Goal: Obtain resource: Download file/media

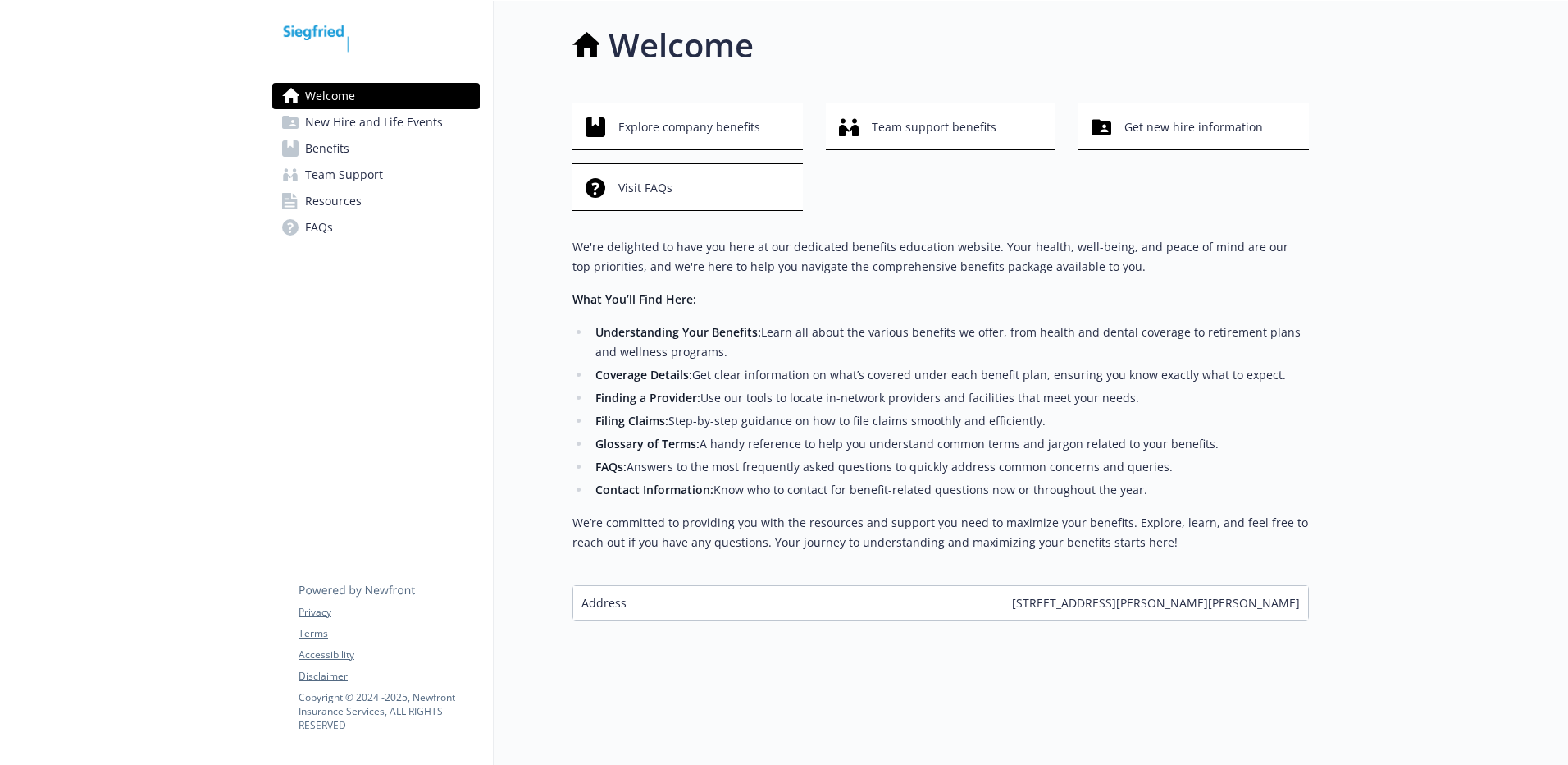
click at [336, 162] on span "Team Support" at bounding box center [344, 175] width 78 height 26
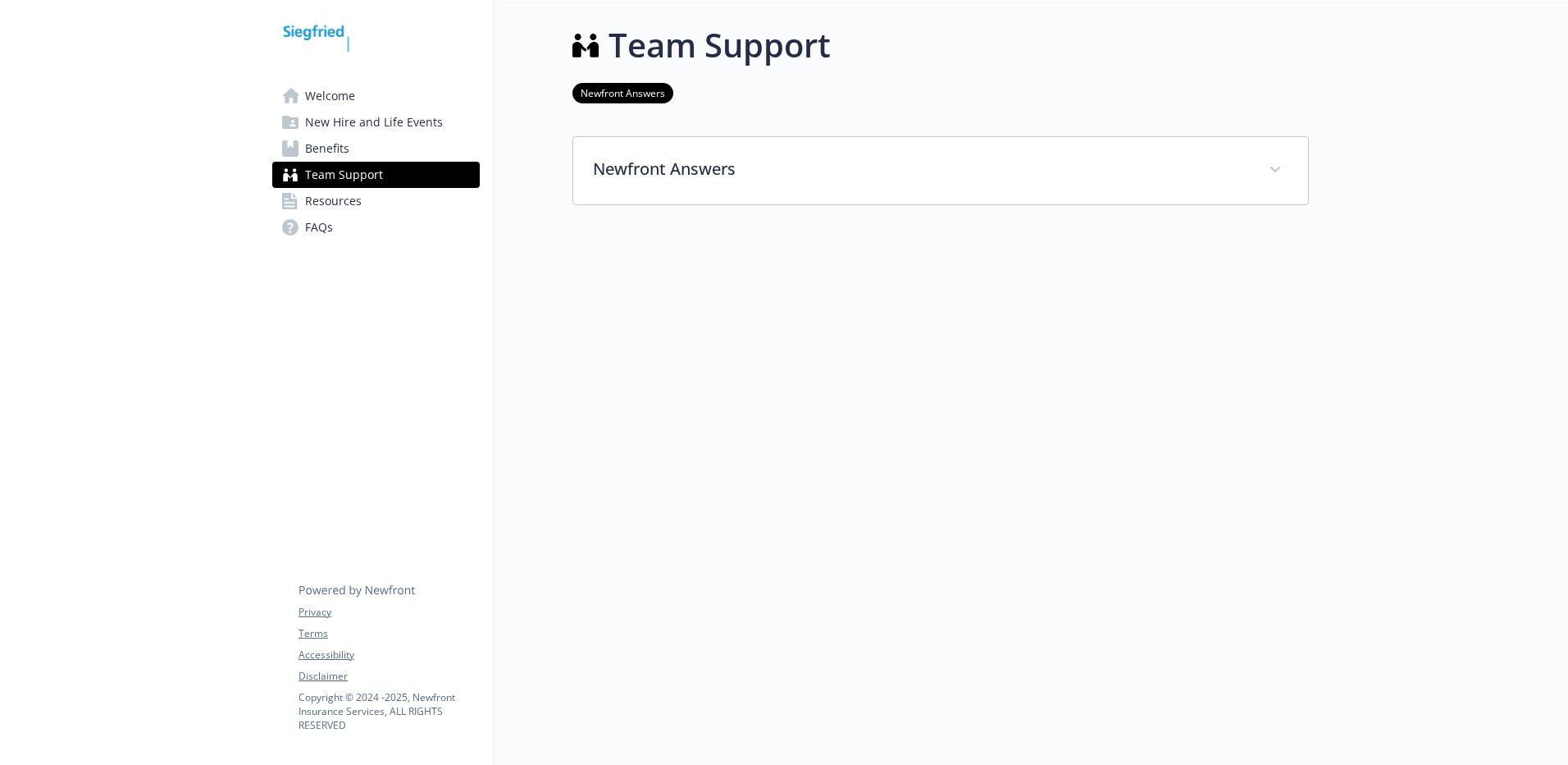
click at [334, 149] on span "Benefits" at bounding box center [327, 148] width 44 height 26
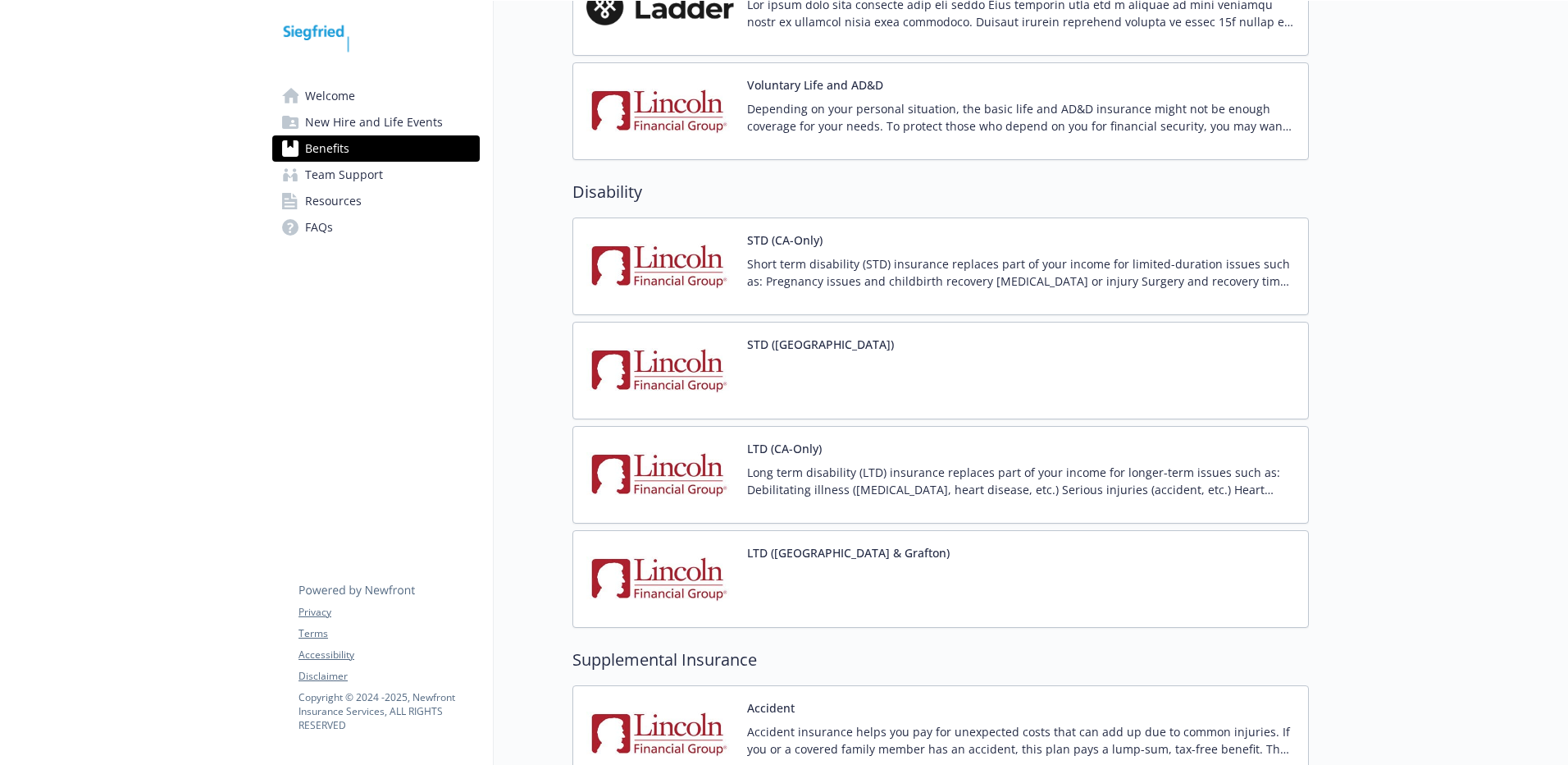
scroll to position [1313, 0]
click at [779, 286] on p "Short term disability (STD) insurance replaces part of your income for limited-…" at bounding box center [1020, 274] width 548 height 34
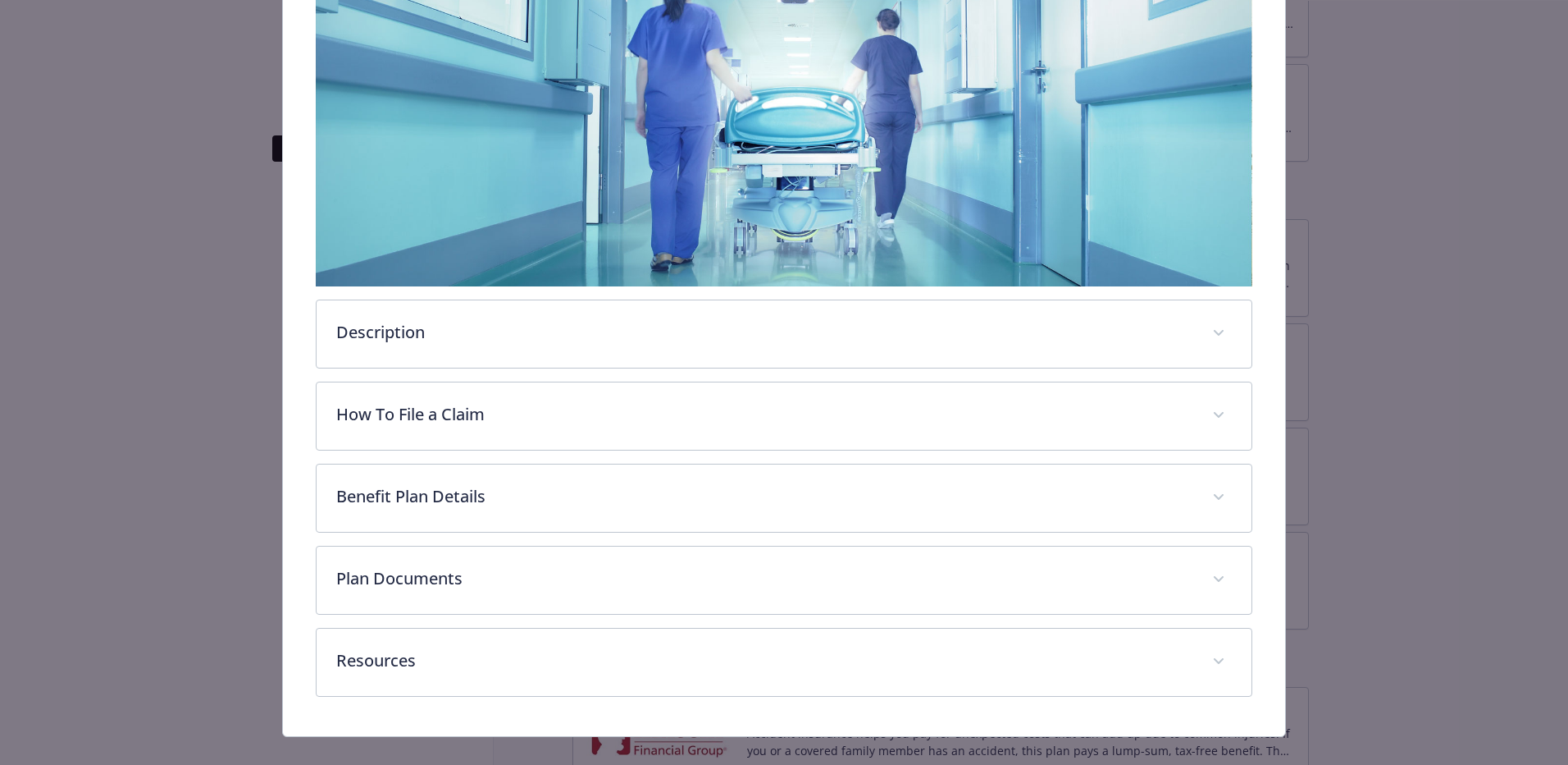
scroll to position [305, 0]
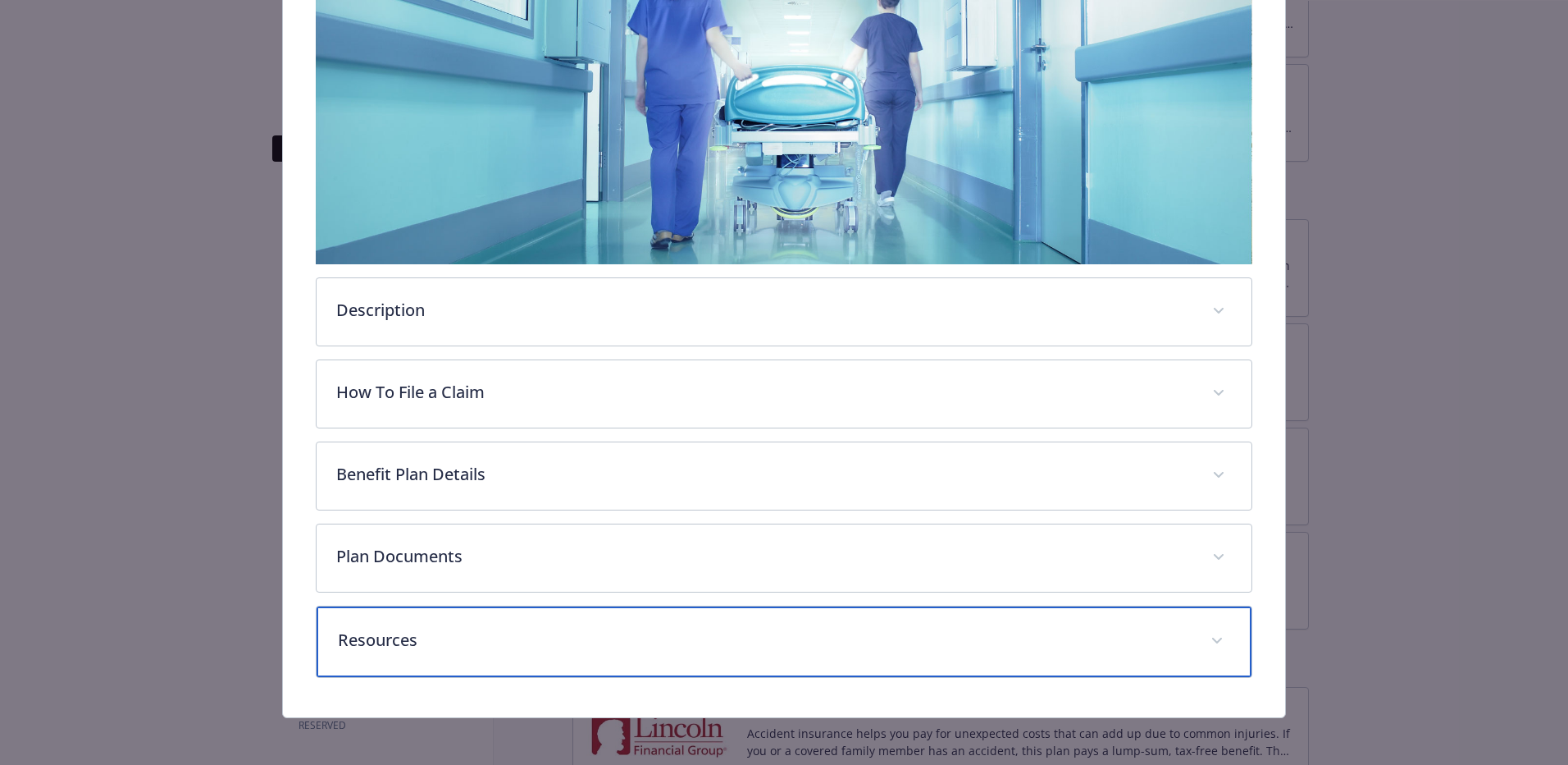
click at [368, 631] on p "Resources" at bounding box center [764, 640] width 852 height 25
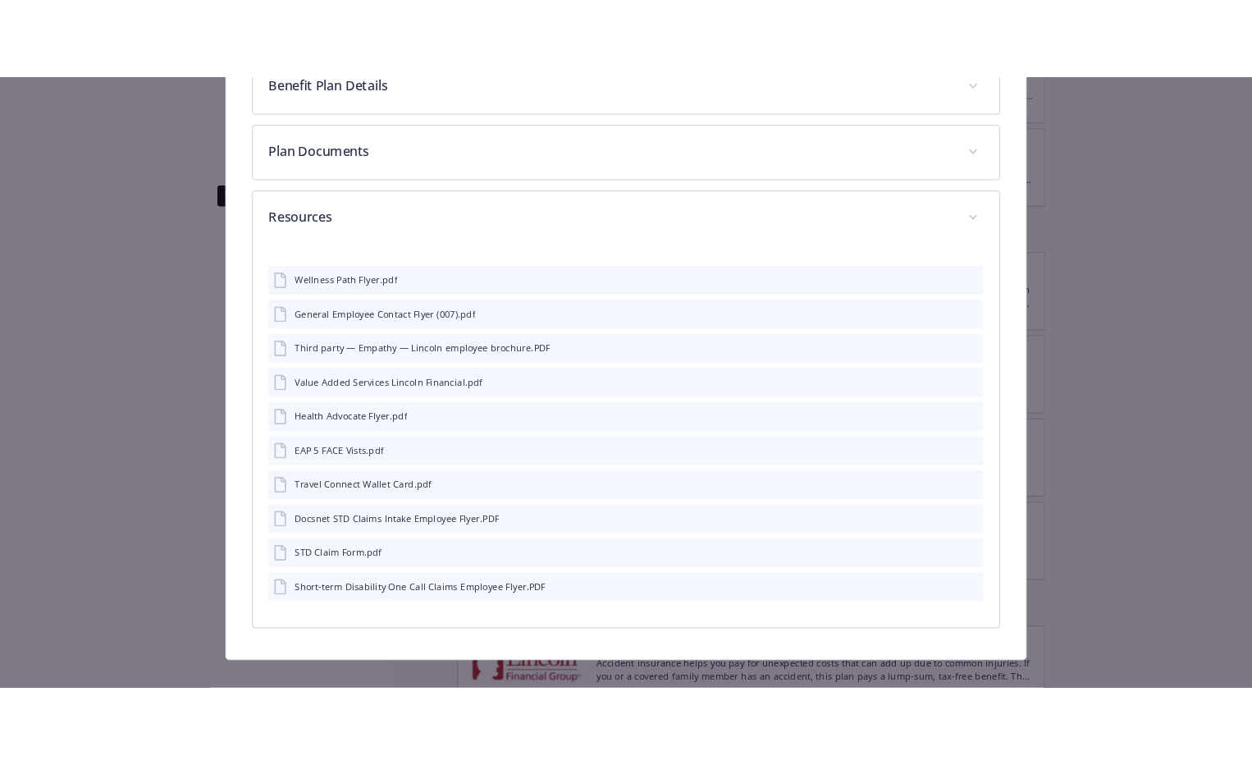
scroll to position [784, 0]
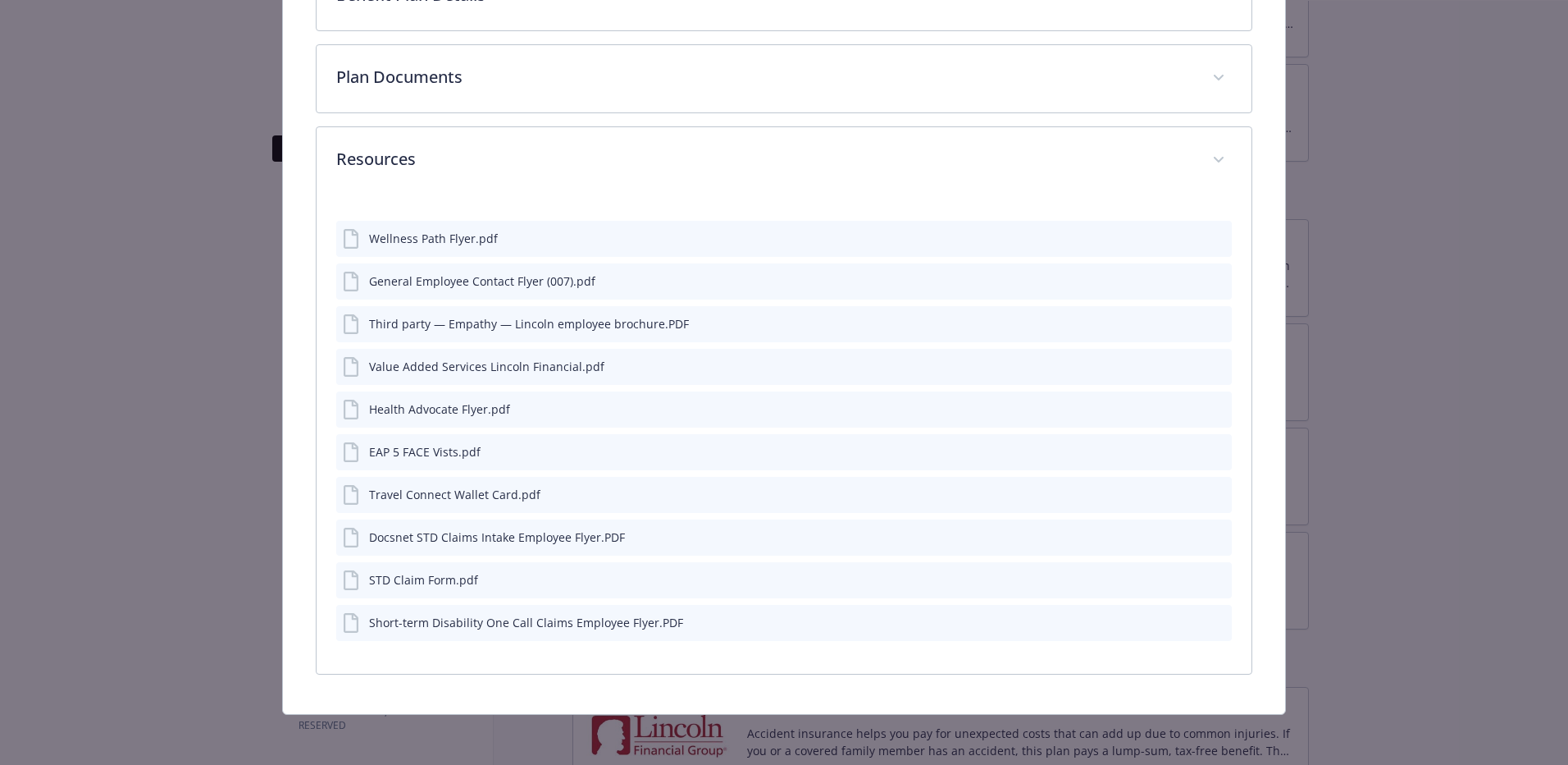
click at [446, 624] on div "Short-term Disability One Call Claims Employee Flyer.PDF" at bounding box center [526, 622] width 314 height 17
click at [344, 625] on icon "details for plan Disability - STD (CA-Only) - Short Term Disability (STD)" at bounding box center [351, 623] width 15 height 20
click at [348, 620] on icon "details for plan Disability - STD (CA-Only) - Short Term Disability (STD)" at bounding box center [353, 623] width 20 height 20
click at [1185, 617] on icon "download file" at bounding box center [1188, 621] width 13 height 13
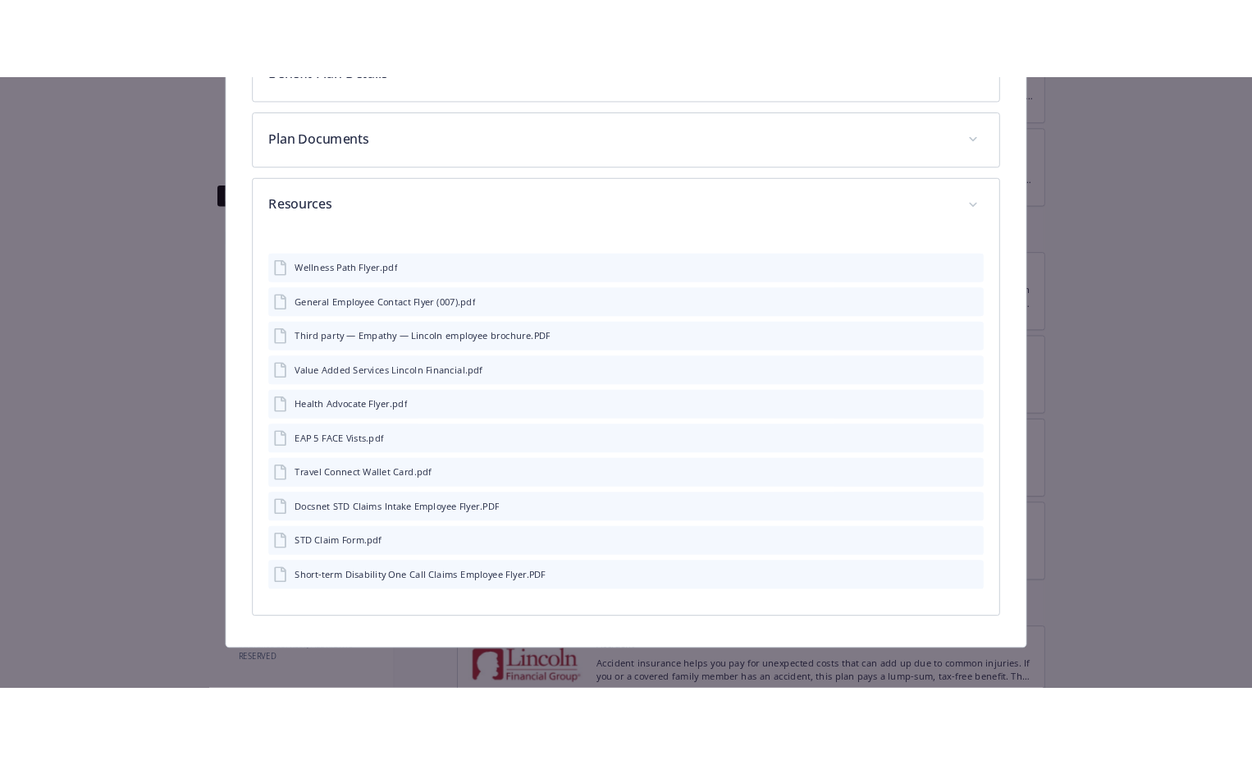
scroll to position [721, 0]
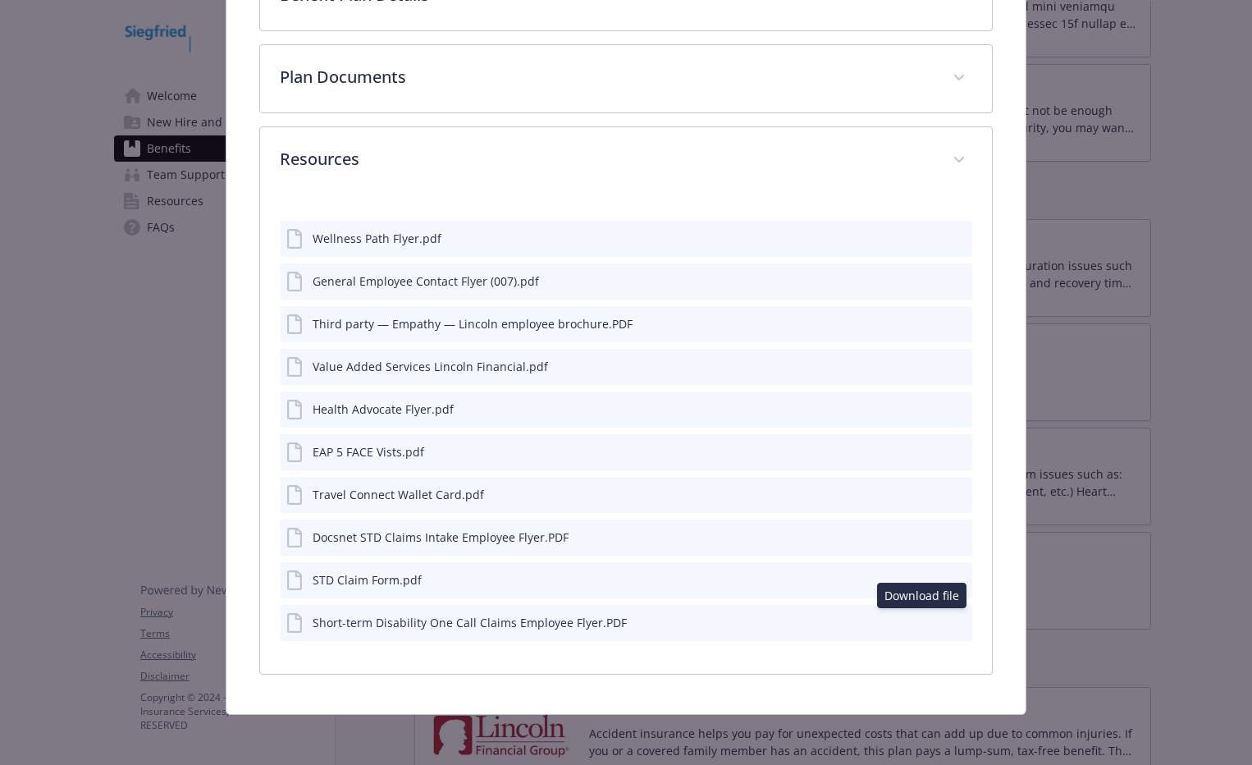
click at [923, 533] on icon "download file" at bounding box center [929, 535] width 13 height 13
